Goal: Go to known website: Access a specific website the user already knows

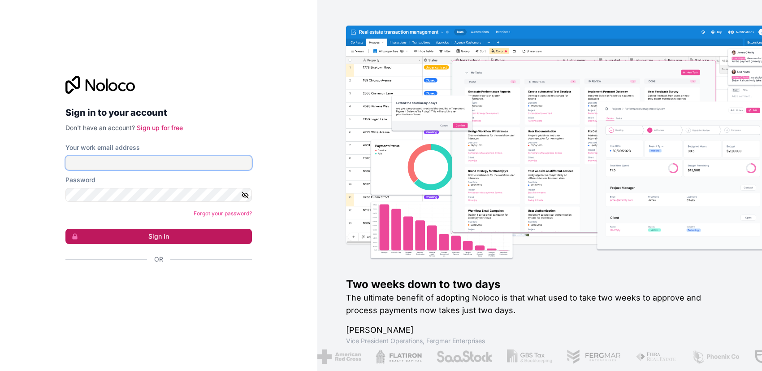
type input "[DOMAIN_NAME][EMAIL_ADDRESS][DOMAIN_NAME]"
click at [139, 239] on button "Sign in" at bounding box center [158, 236] width 186 height 15
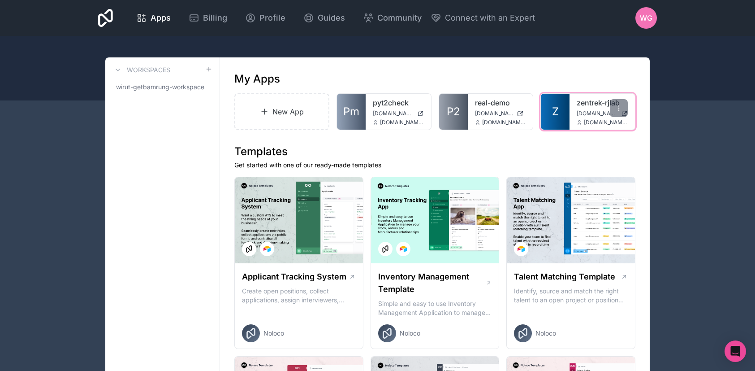
click at [575, 105] on div "zentrek-rjlab [DOMAIN_NAME] [DOMAIN_NAME][EMAIL_ADDRESS][DOMAIN_NAME]" at bounding box center [602, 112] width 65 height 36
click at [589, 104] on link "zentrek-rjlab" at bounding box center [602, 102] width 51 height 11
